Goal: Task Accomplishment & Management: Manage account settings

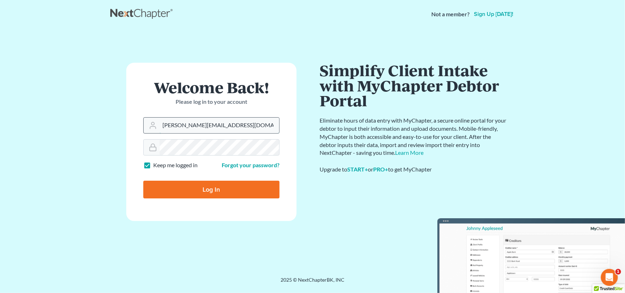
click at [208, 128] on input "[PERSON_NAME][EMAIL_ADDRESS][DOMAIN_NAME]" at bounding box center [218, 126] width 119 height 16
type input "[PERSON_NAME][EMAIL_ADDRESS][PERSON_NAME][DOMAIN_NAME]"
click at [187, 184] on input "Log In" at bounding box center [211, 190] width 136 height 18
type input "Thinking..."
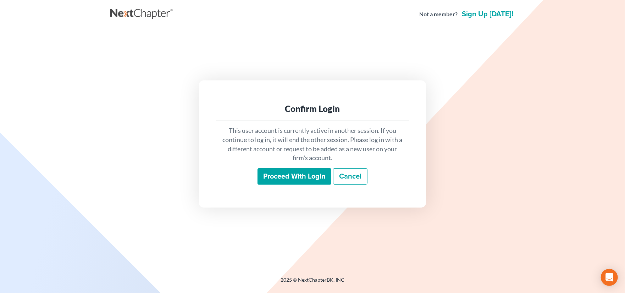
click at [299, 170] on input "Proceed with login" at bounding box center [294, 176] width 74 height 16
